Goal: Navigation & Orientation: Find specific page/section

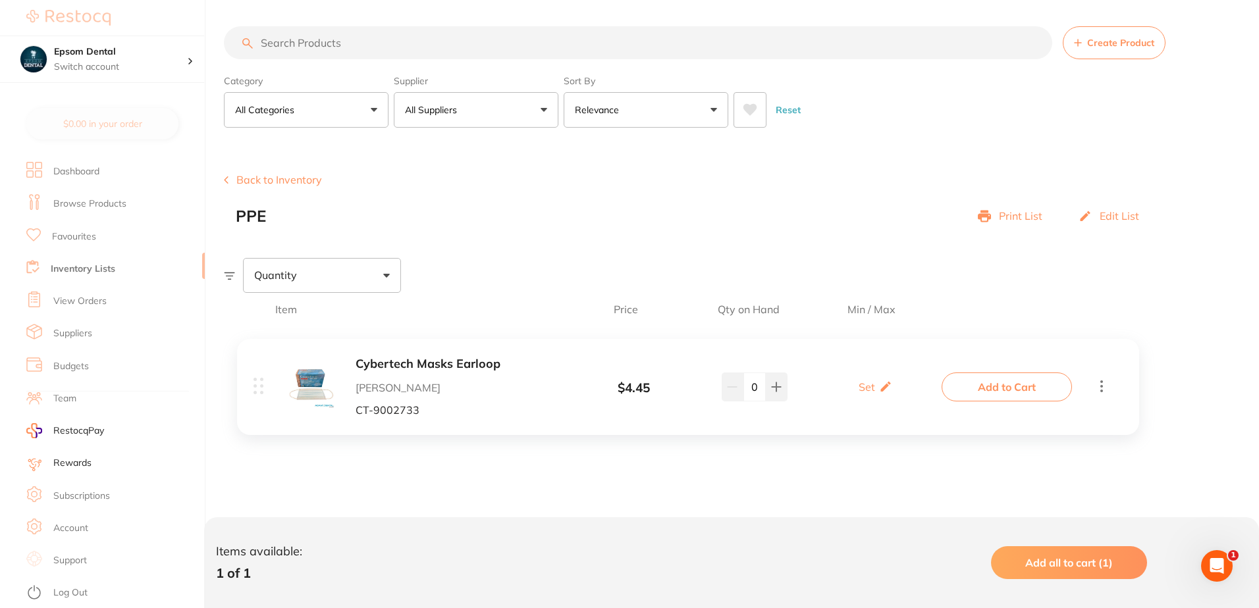
click at [95, 300] on link "View Orders" at bounding box center [79, 301] width 53 height 13
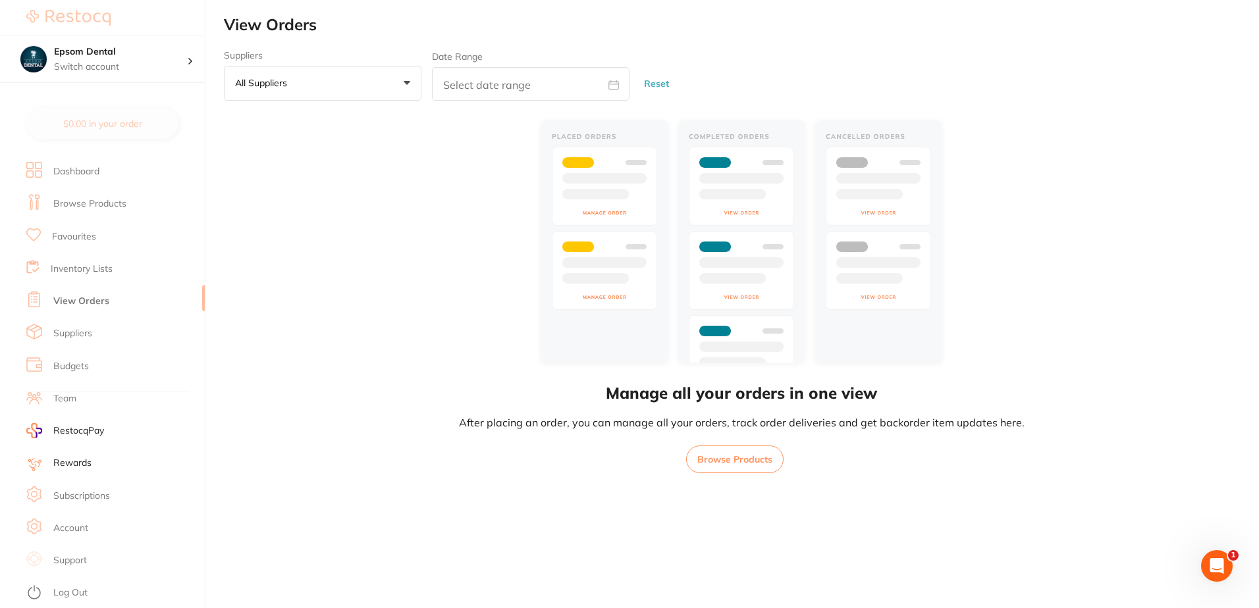
click at [76, 306] on link "View Orders" at bounding box center [81, 301] width 56 height 13
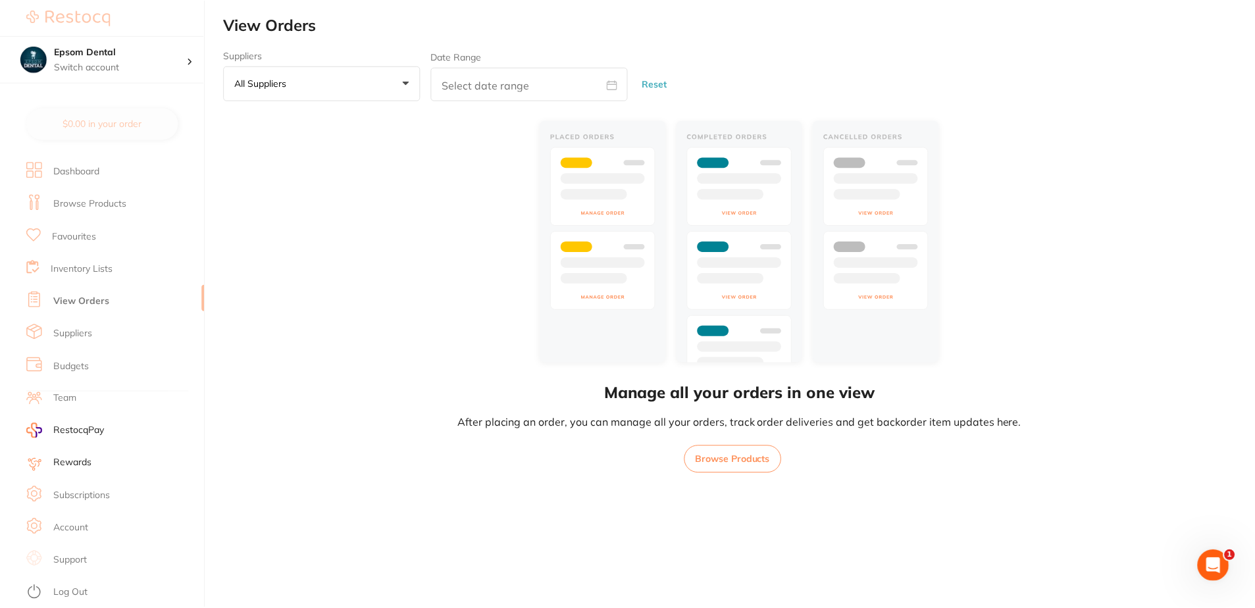
scroll to position [1, 0]
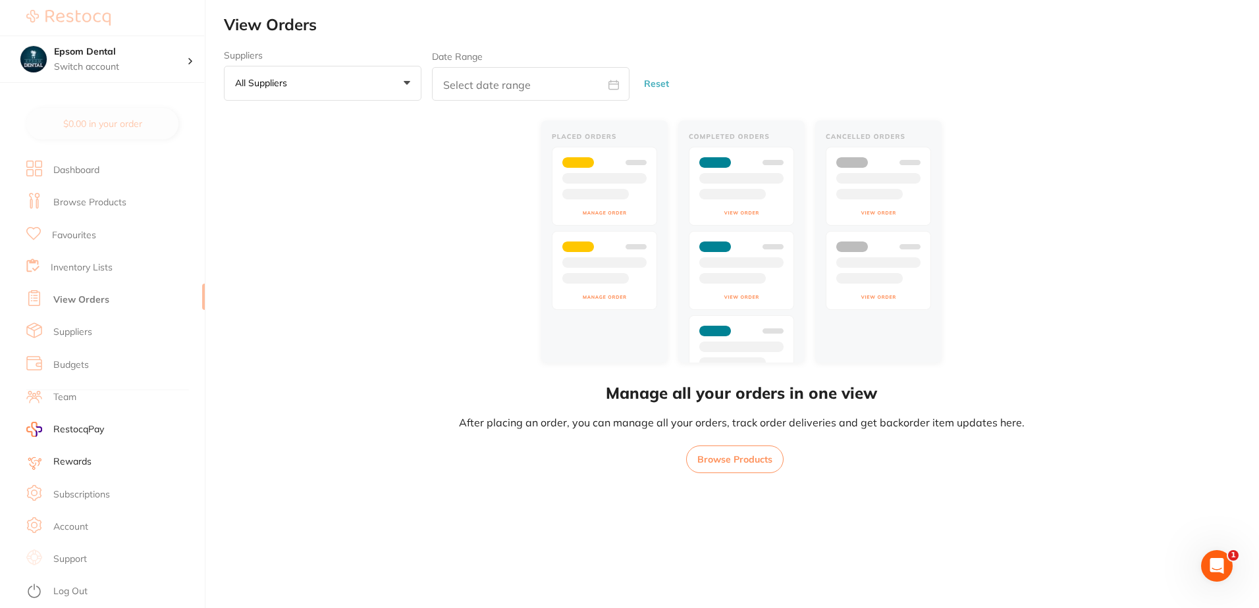
click at [600, 184] on img at bounding box center [741, 243] width 411 height 253
click at [97, 161] on li "Dashboard" at bounding box center [115, 170] width 178 height 32
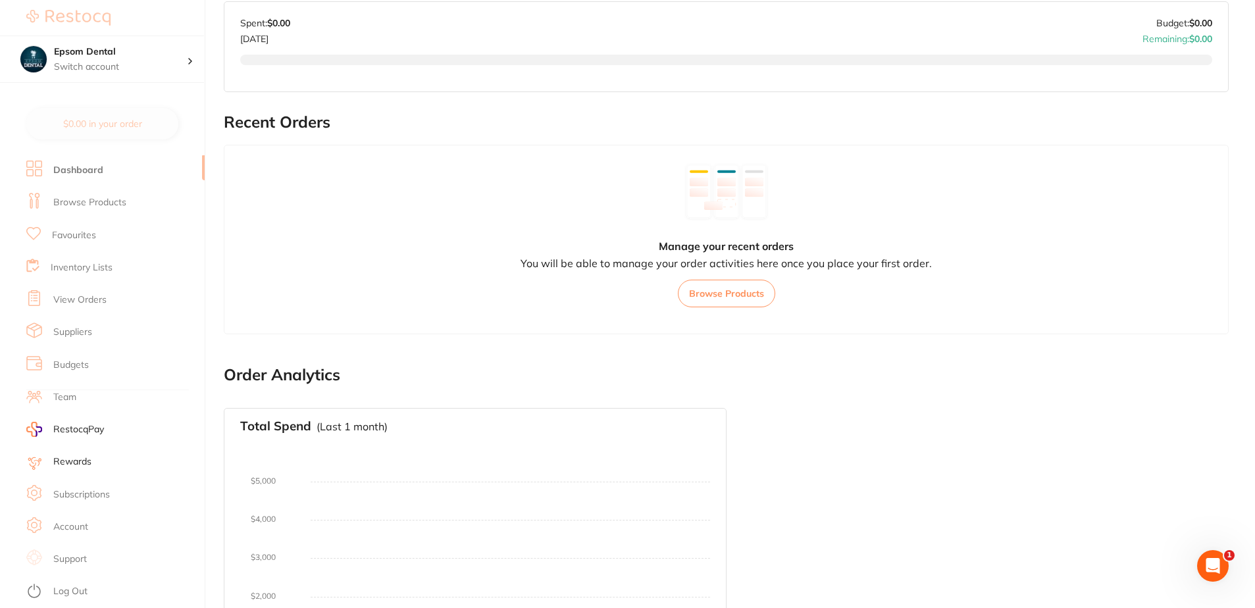
scroll to position [575, 0]
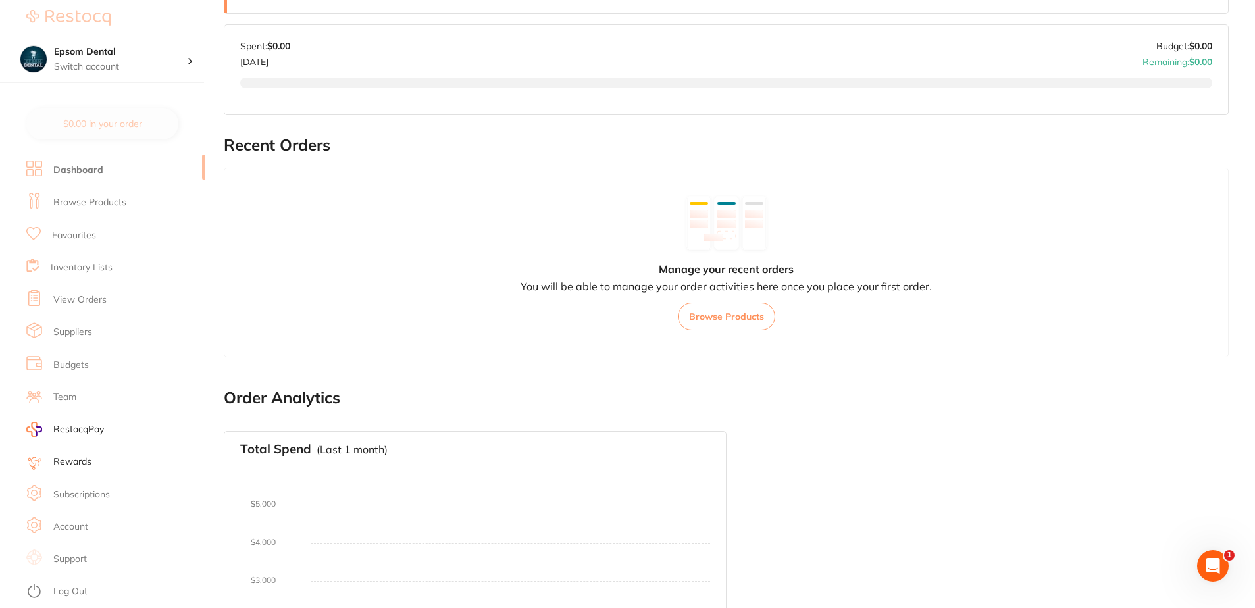
click at [86, 296] on link "View Orders" at bounding box center [79, 300] width 53 height 13
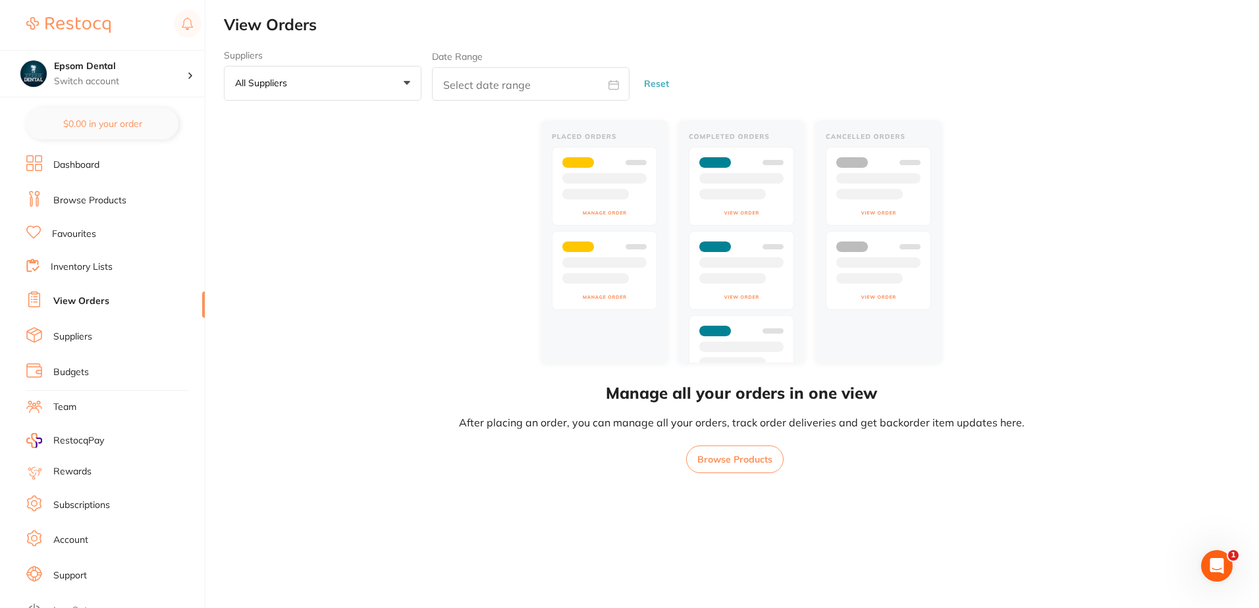
click at [68, 268] on link "Inventory Lists" at bounding box center [82, 267] width 62 height 13
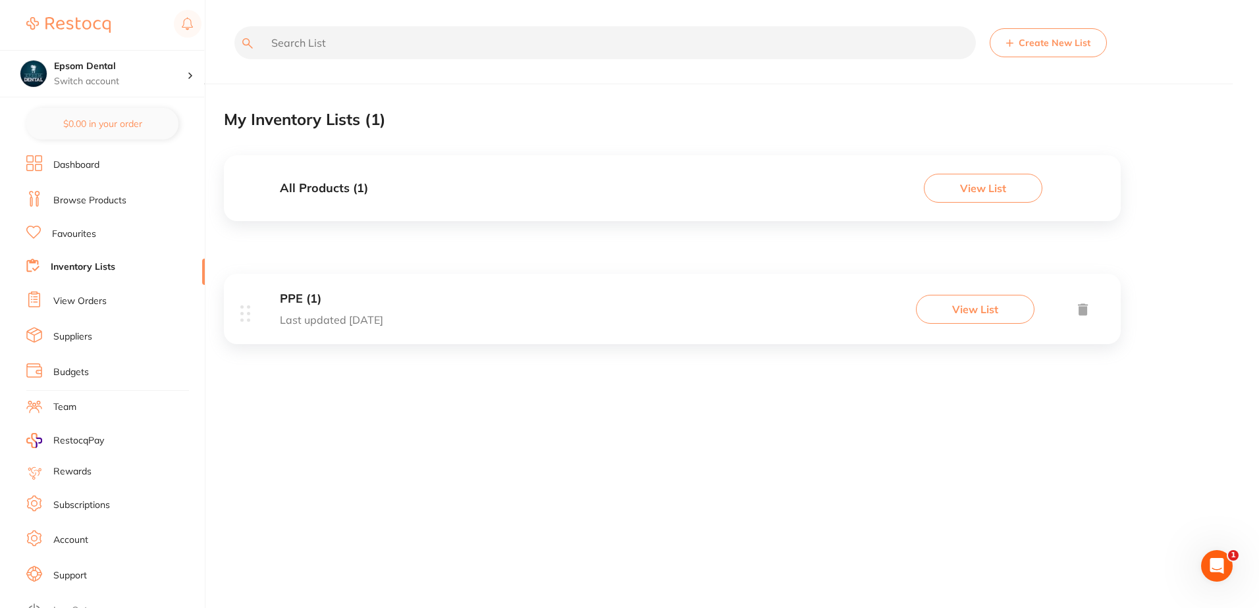
click at [81, 236] on link "Favourites" at bounding box center [74, 234] width 44 height 13
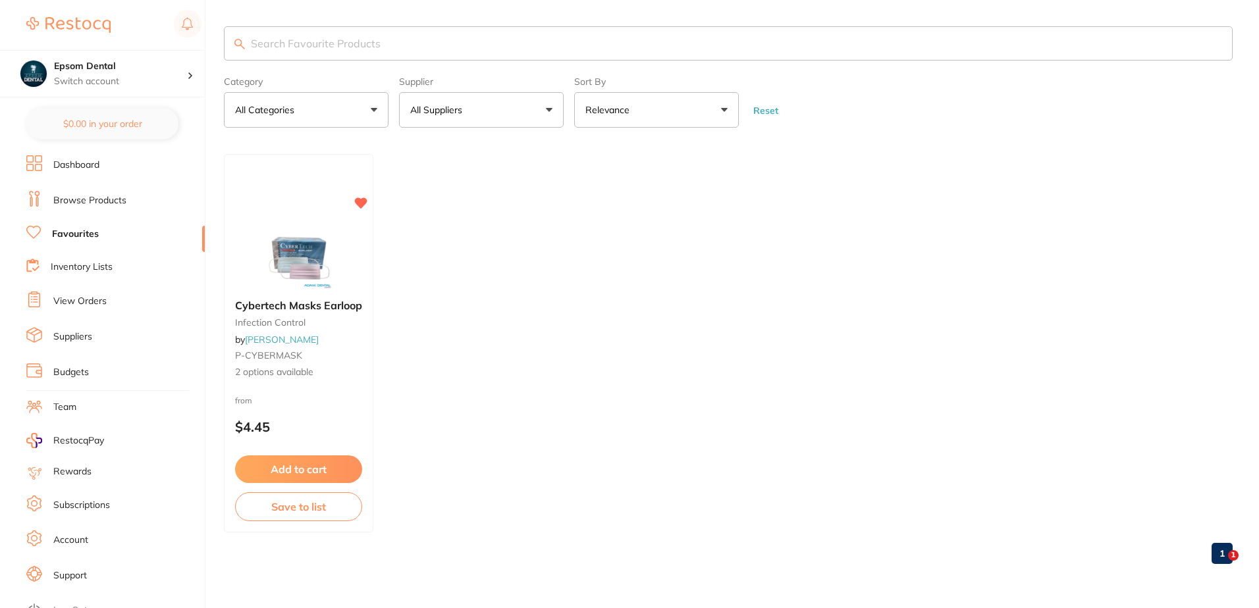
click at [90, 266] on link "Inventory Lists" at bounding box center [82, 267] width 62 height 13
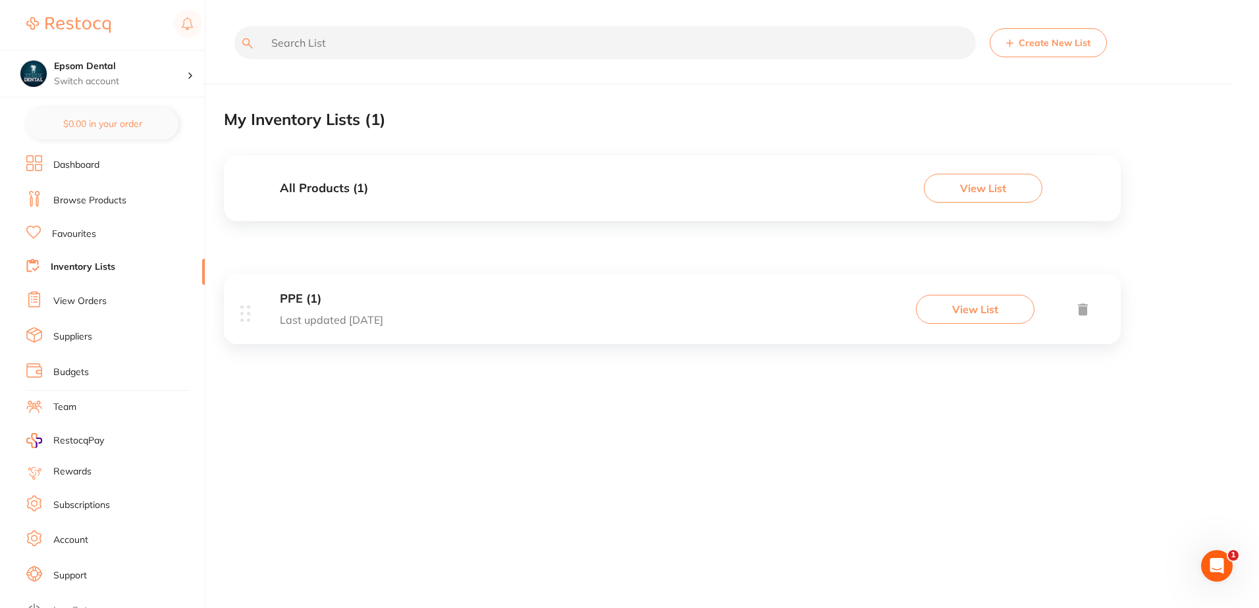
click at [92, 298] on link "View Orders" at bounding box center [79, 301] width 53 height 13
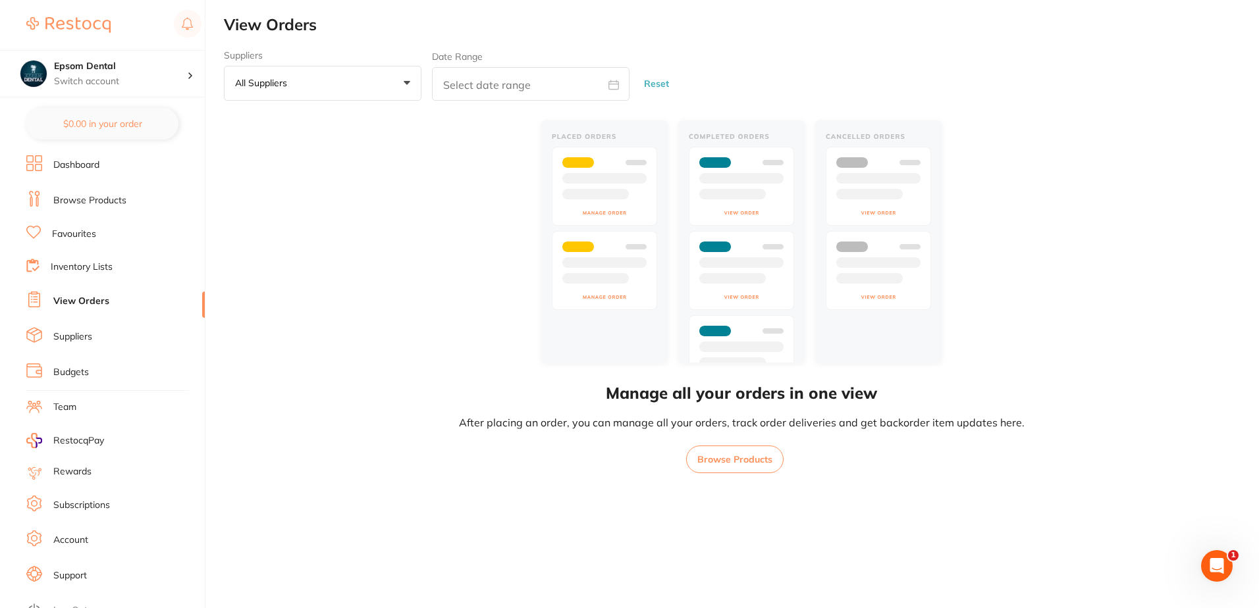
click at [77, 270] on link "Inventory Lists" at bounding box center [82, 267] width 62 height 13
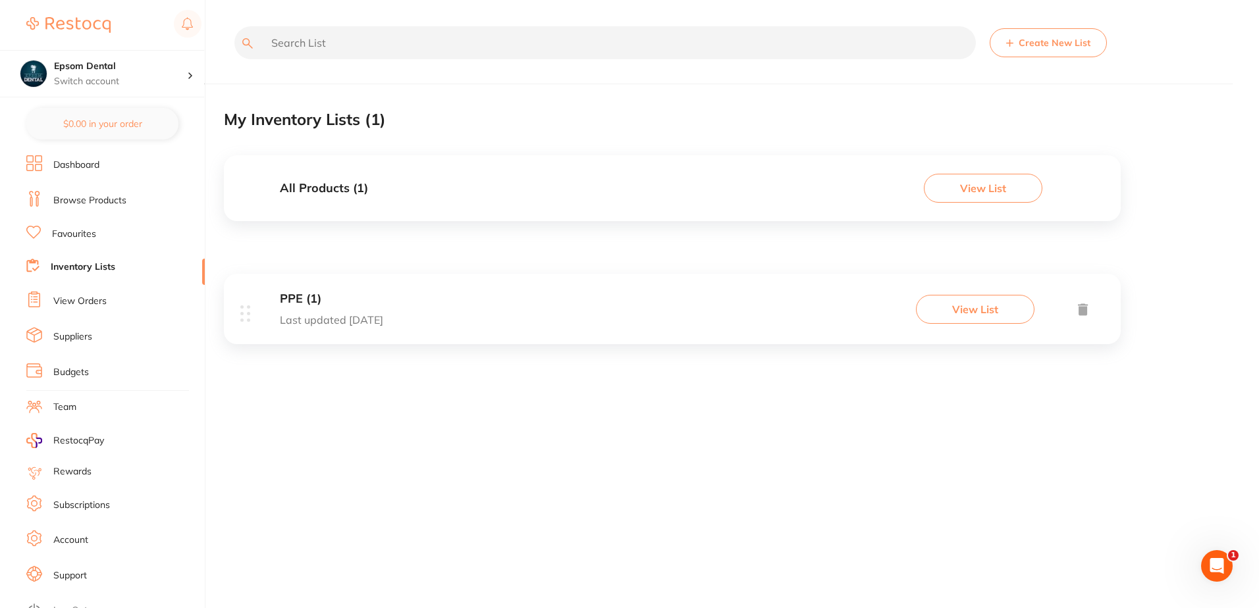
click at [359, 311] on div "PPE (1) Last updated [DATE]" at bounding box center [331, 309] width 103 height 34
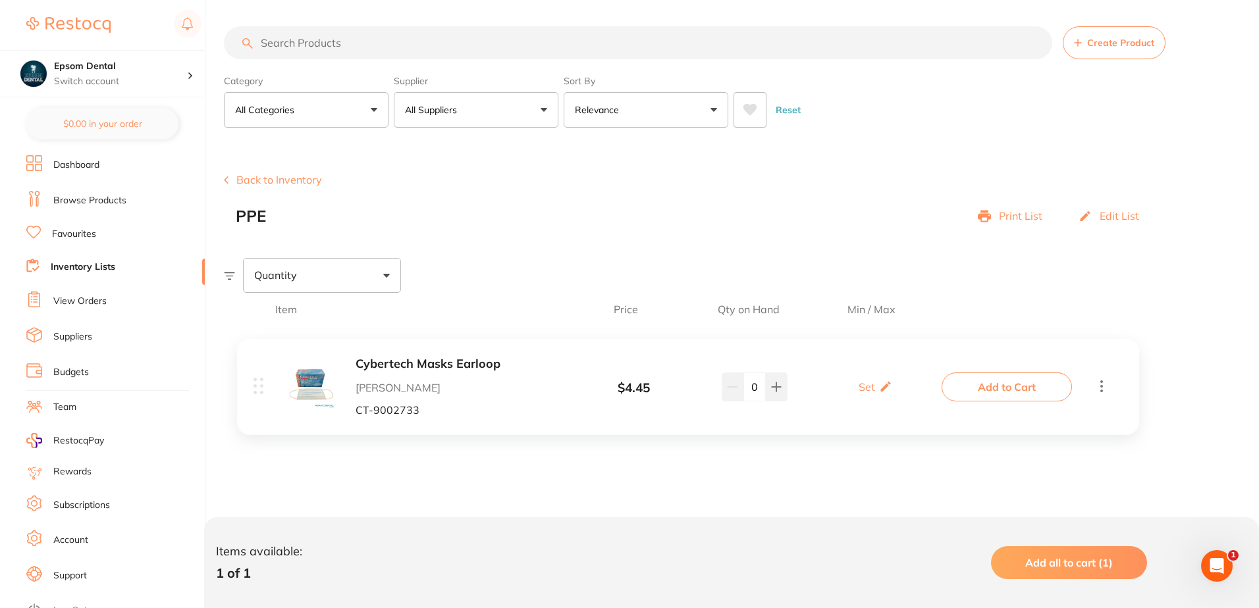
click at [68, 236] on link "Favourites" at bounding box center [74, 234] width 44 height 13
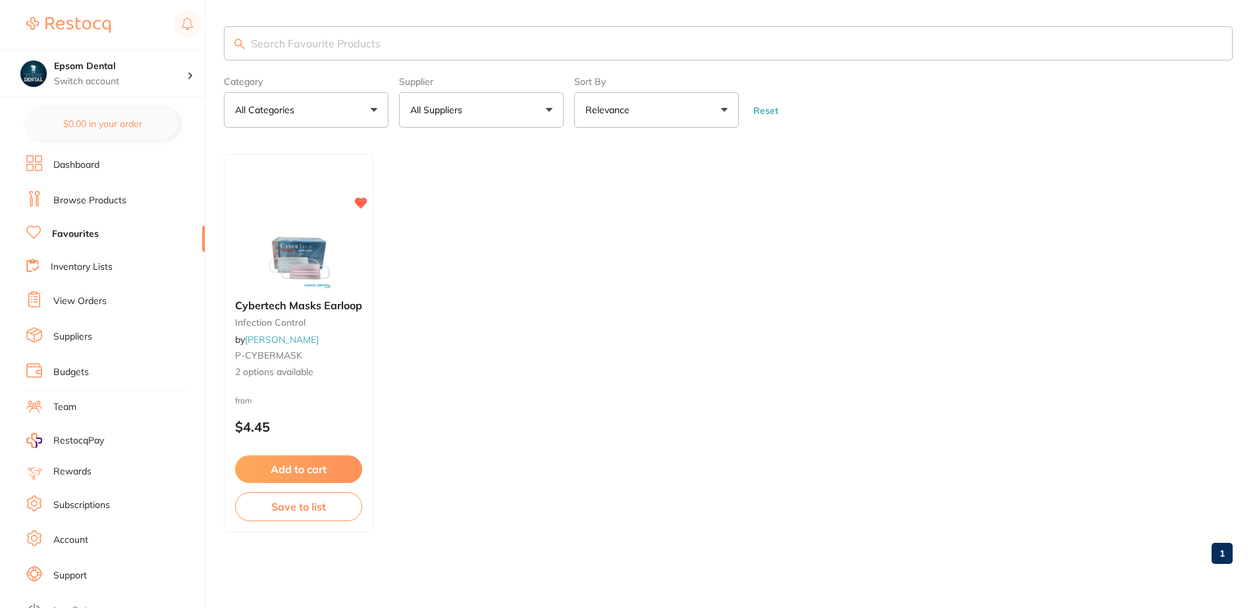
click at [81, 207] on link "Browse Products" at bounding box center [89, 200] width 73 height 13
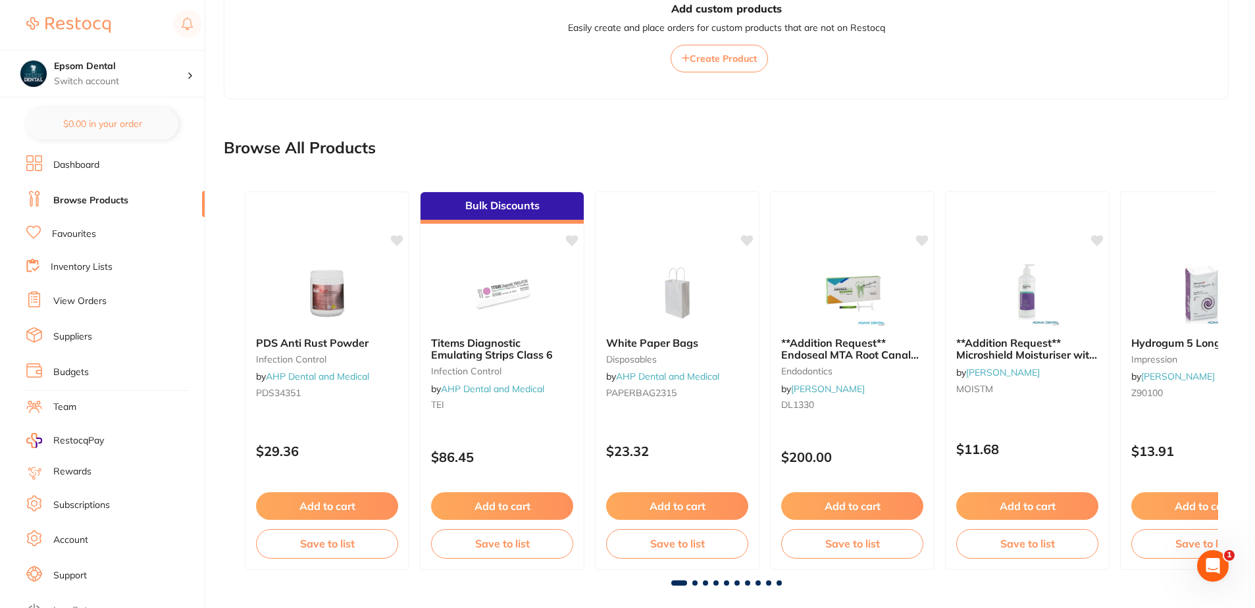
scroll to position [313, 0]
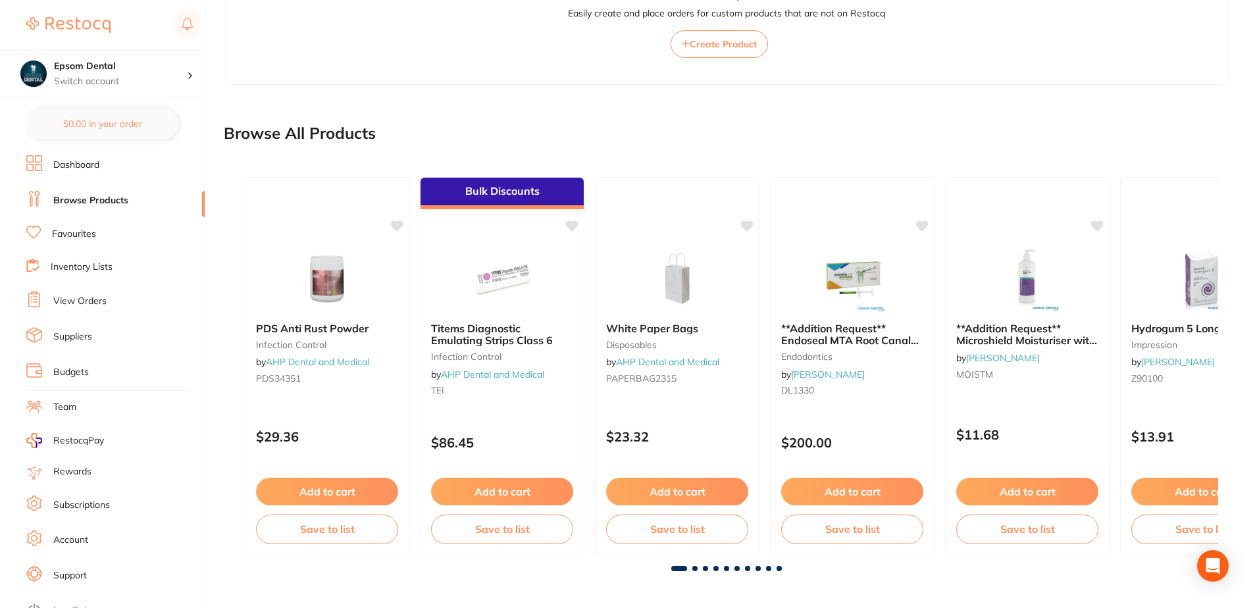
click at [77, 236] on link "Favourites" at bounding box center [74, 234] width 44 height 13
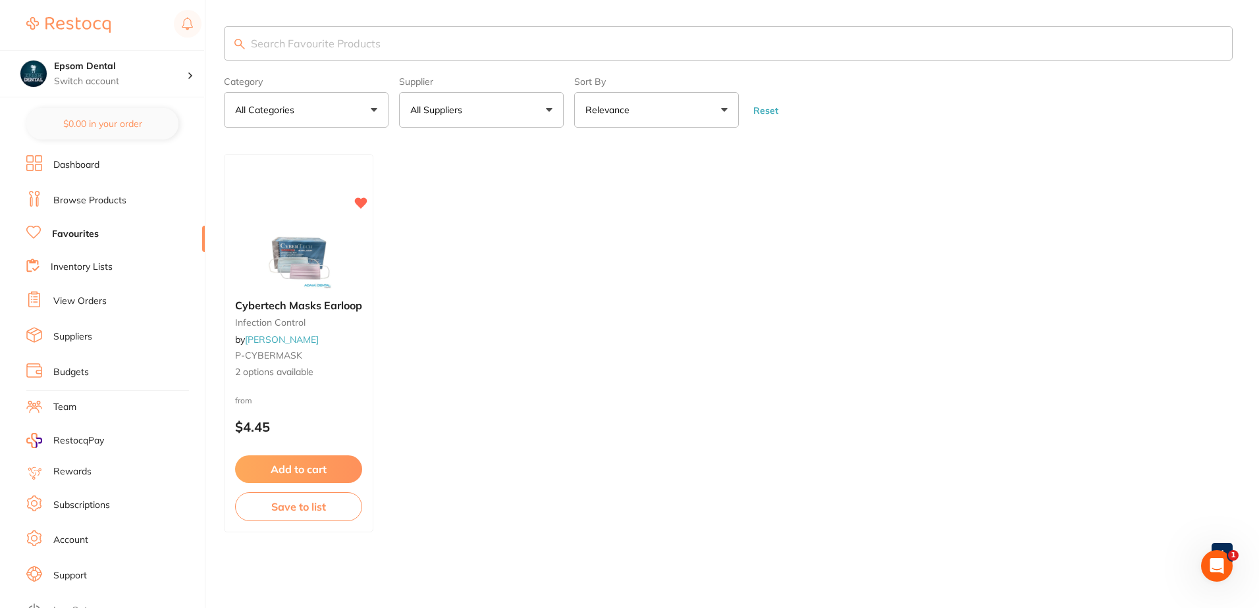
click at [86, 341] on link "Suppliers" at bounding box center [72, 336] width 39 height 13
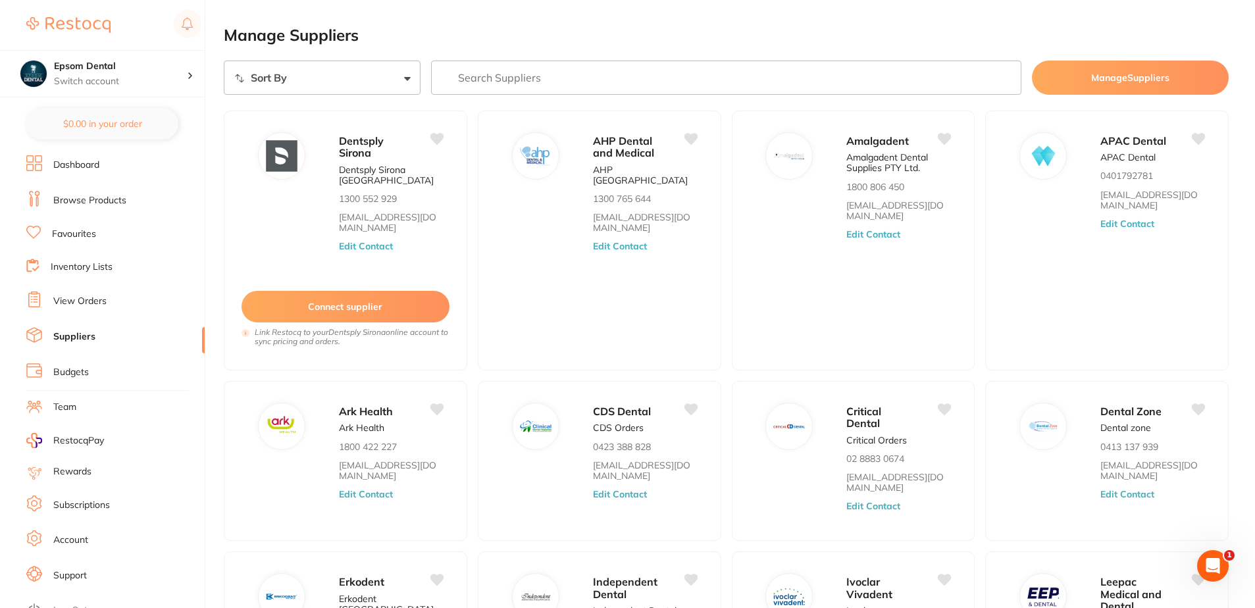
drag, startPoint x: 80, startPoint y: 221, endPoint x: 80, endPoint y: 232, distance: 11.8
click at [80, 221] on ul "Dashboard Browse Products Favourites Inventory Lists View Orders Suppliers Budg…" at bounding box center [115, 382] width 178 height 454
click at [80, 243] on ul "Dashboard Browse Products Favourites Inventory Lists View Orders Suppliers Budg…" at bounding box center [115, 382] width 178 height 454
click at [85, 230] on link "Favourites" at bounding box center [74, 234] width 44 height 13
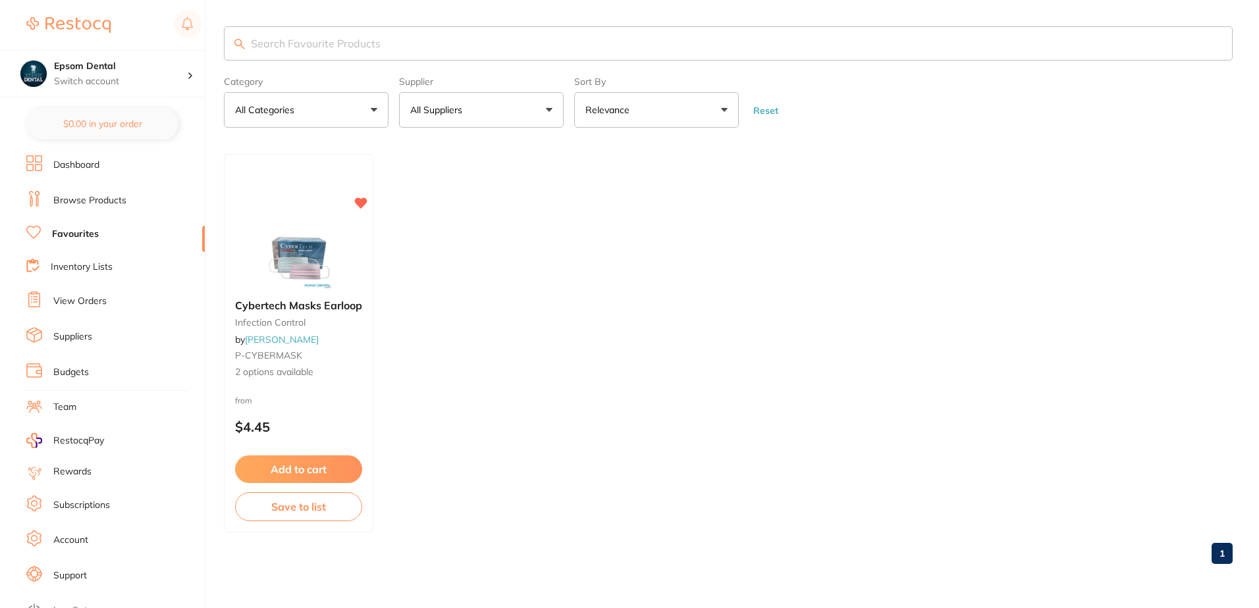
click at [82, 267] on link "Inventory Lists" at bounding box center [82, 267] width 62 height 13
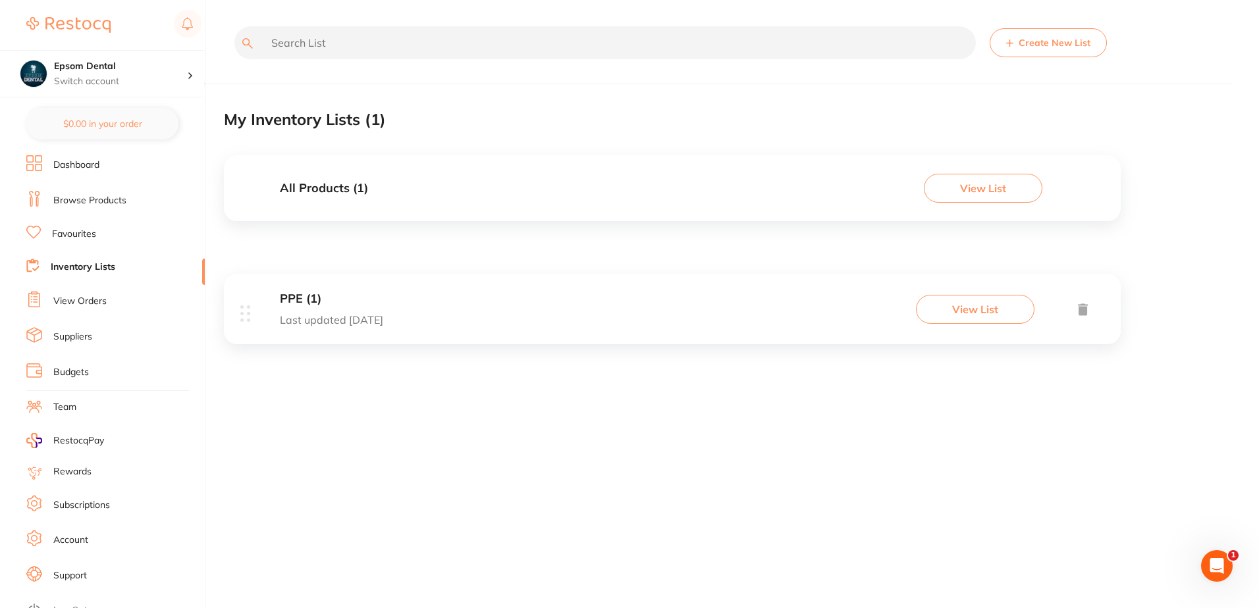
click at [86, 232] on link "Favourites" at bounding box center [74, 234] width 44 height 13
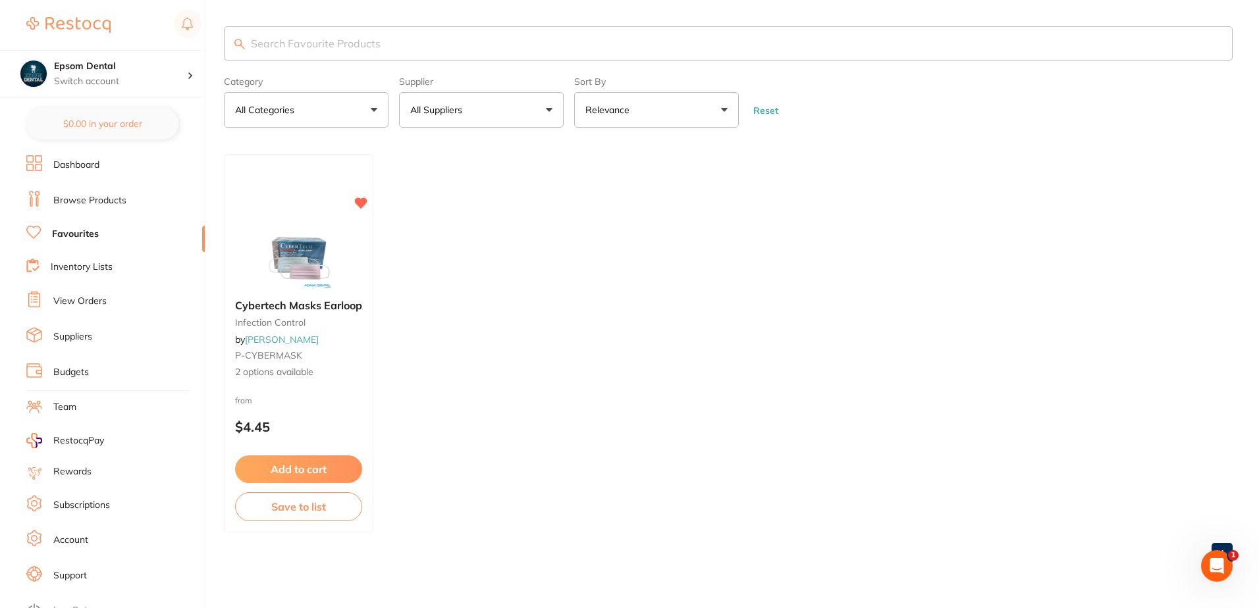
click at [75, 269] on link "Inventory Lists" at bounding box center [82, 267] width 62 height 13
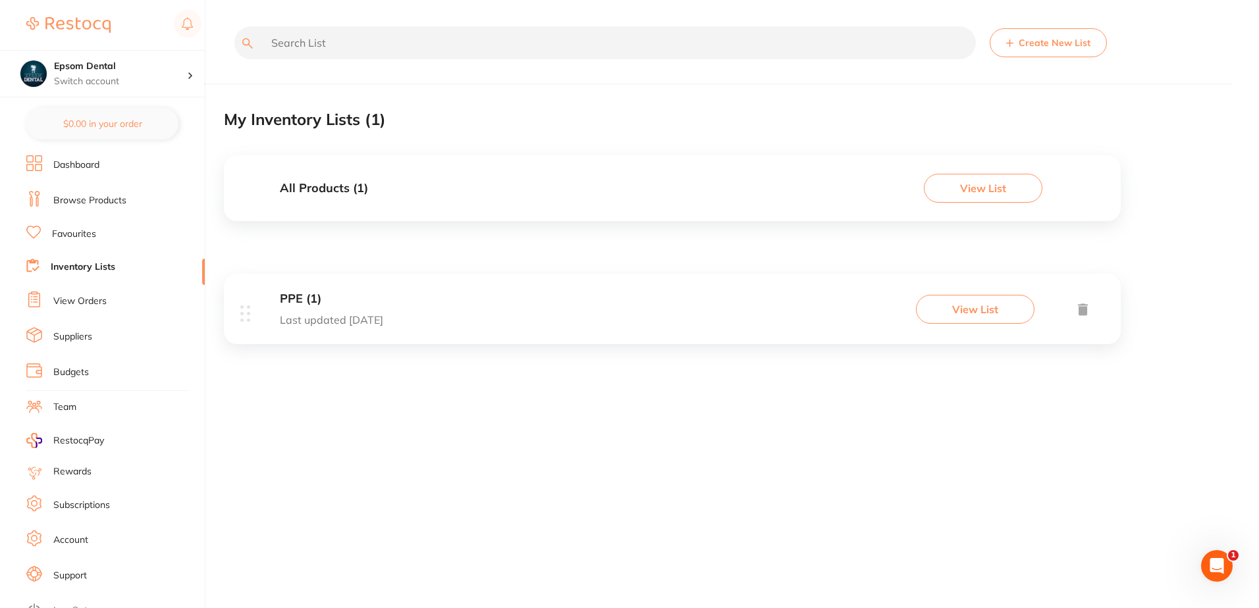
click at [93, 303] on link "View Orders" at bounding box center [79, 301] width 53 height 13
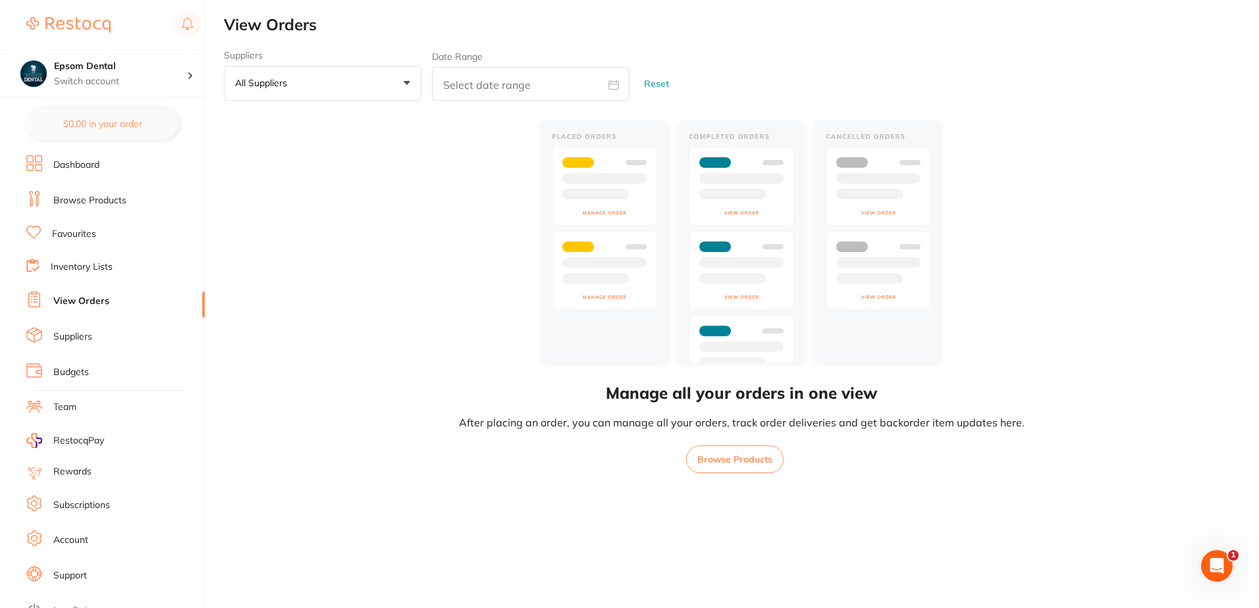
click at [78, 346] on li "Suppliers" at bounding box center [115, 337] width 178 height 20
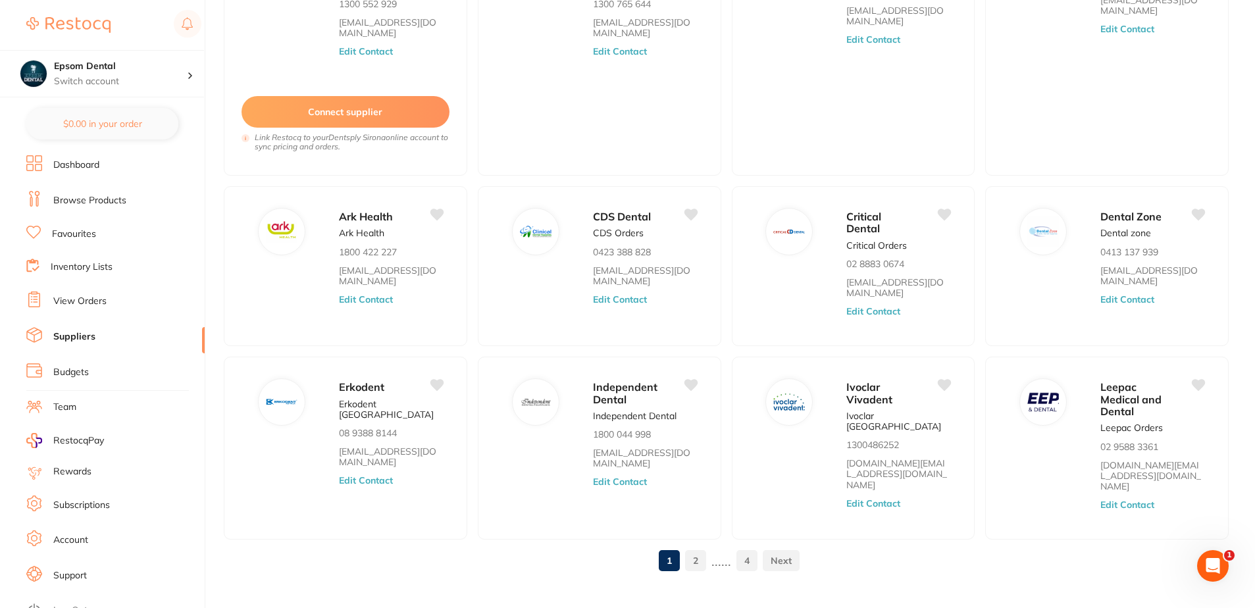
click at [702, 548] on link "2" at bounding box center [695, 561] width 21 height 26
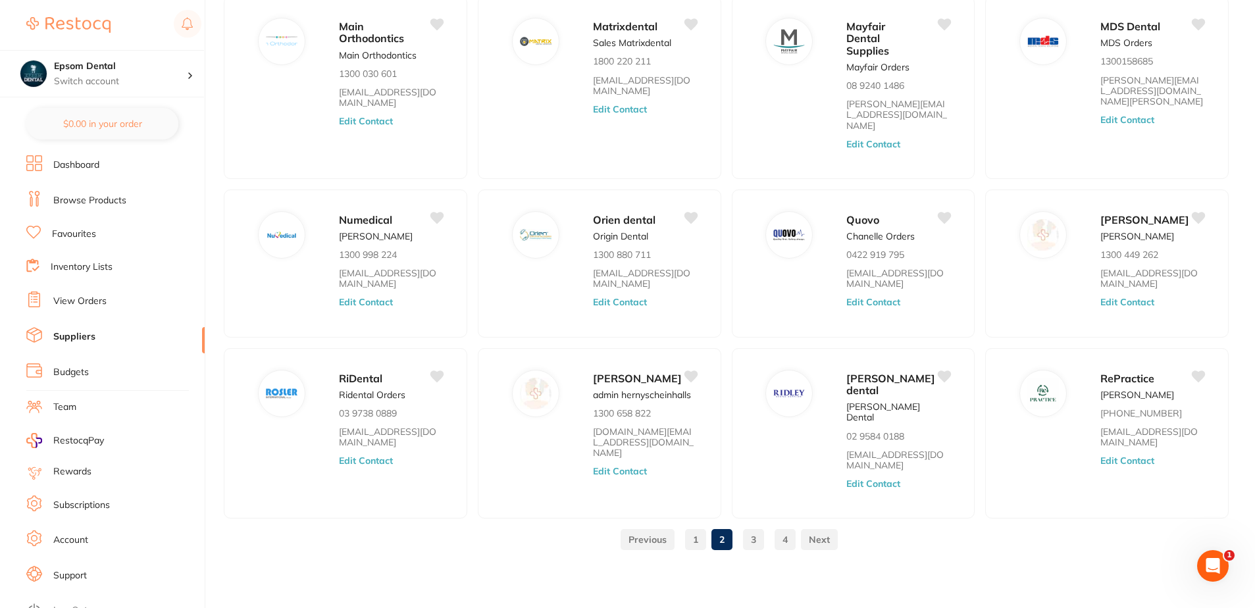
scroll to position [83, 0]
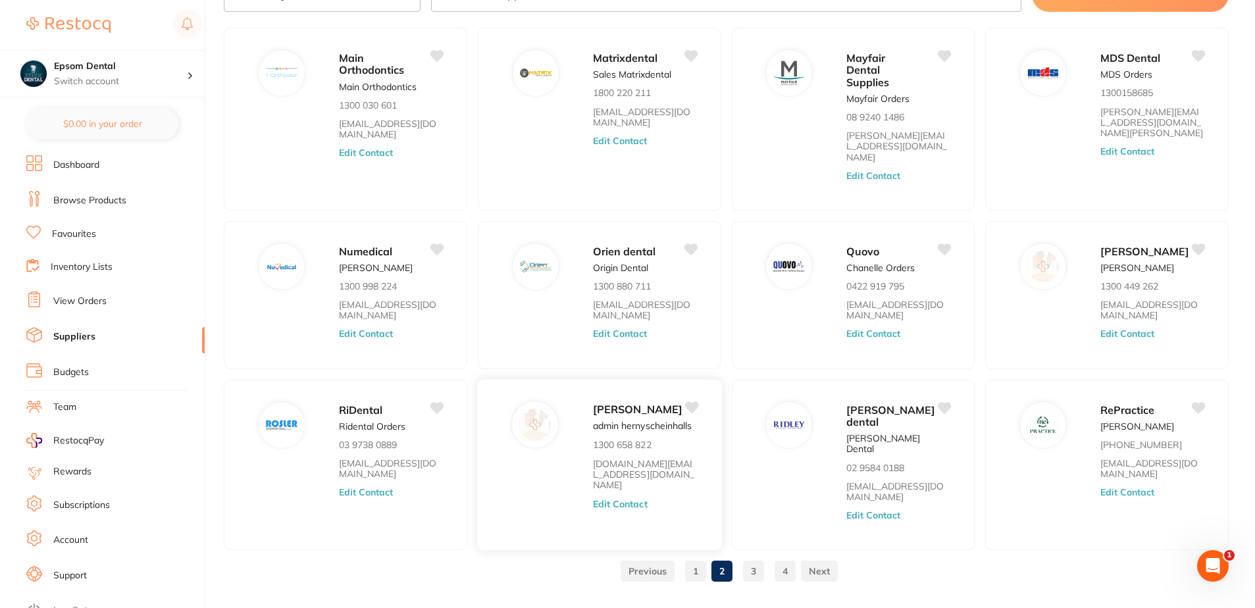
click at [638, 498] on button "Edit Contact" at bounding box center [620, 503] width 55 height 11
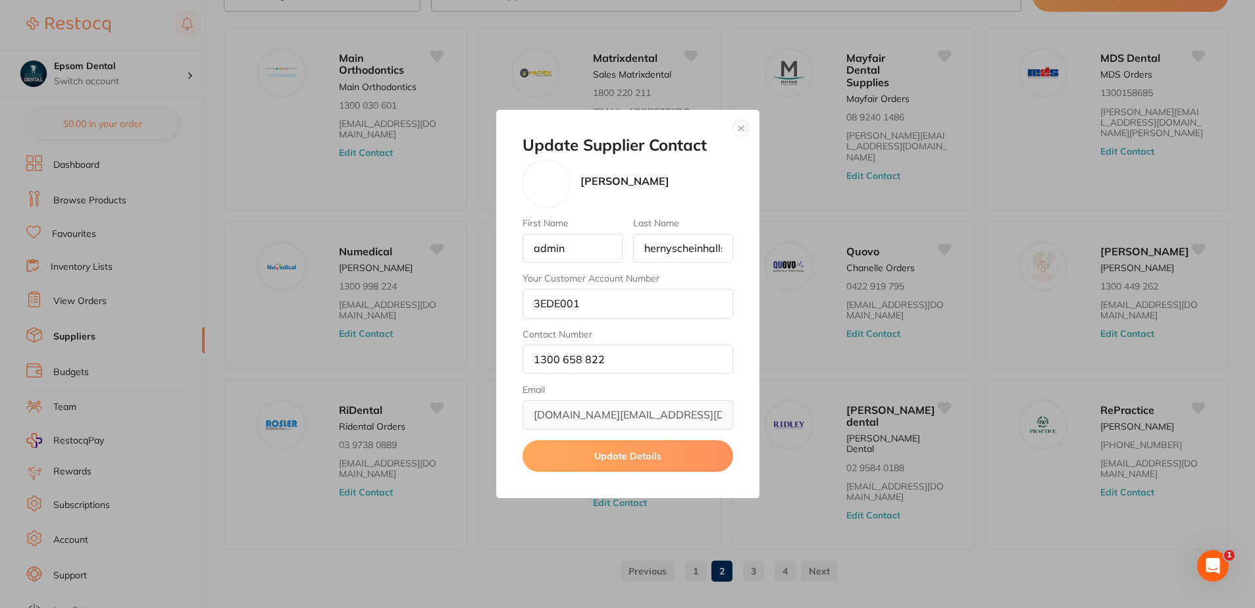
click at [747, 125] on button "button" at bounding box center [741, 128] width 16 height 16
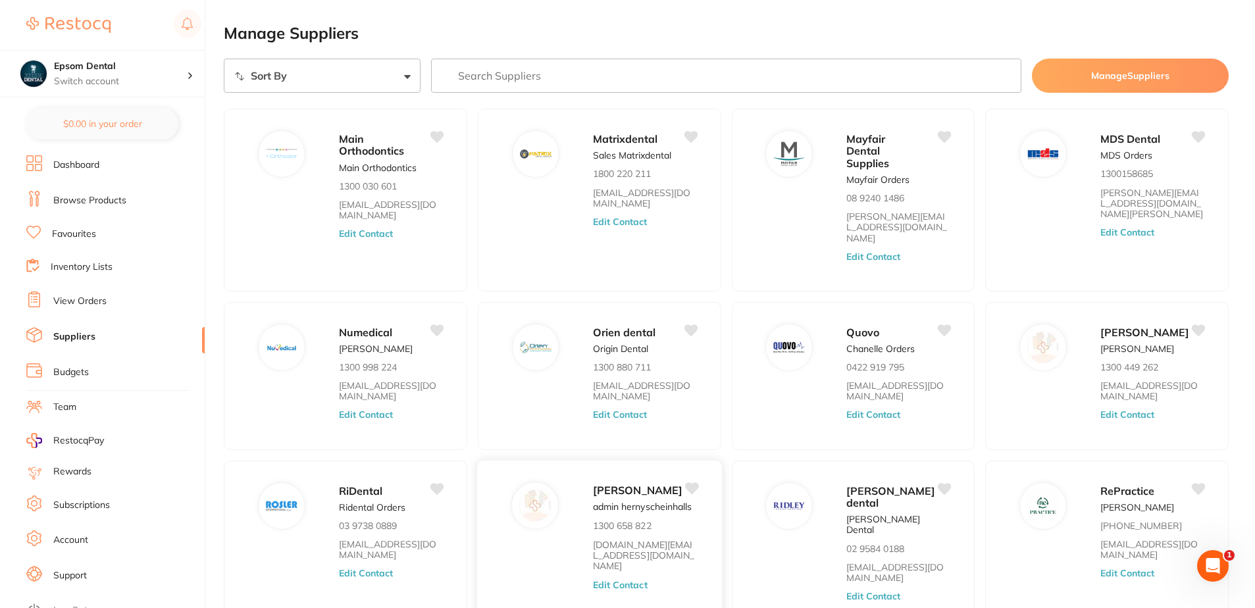
scroll to position [0, 0]
